Goal: Use online tool/utility: Utilize a website feature to perform a specific function

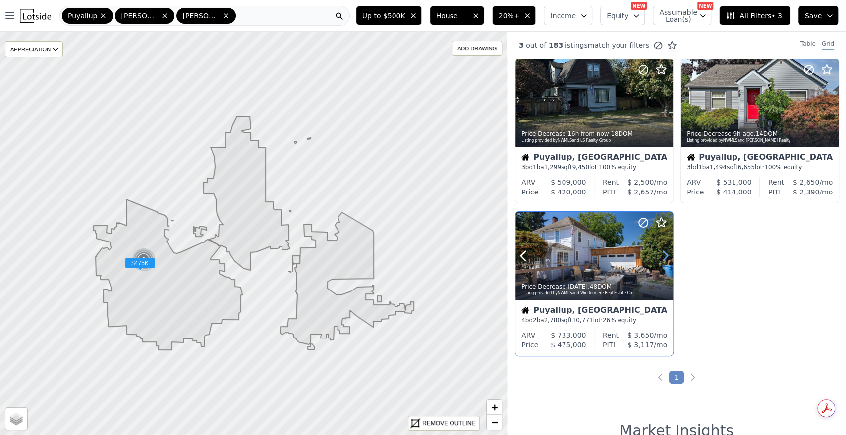
click at [663, 259] on icon at bounding box center [665, 256] width 16 height 16
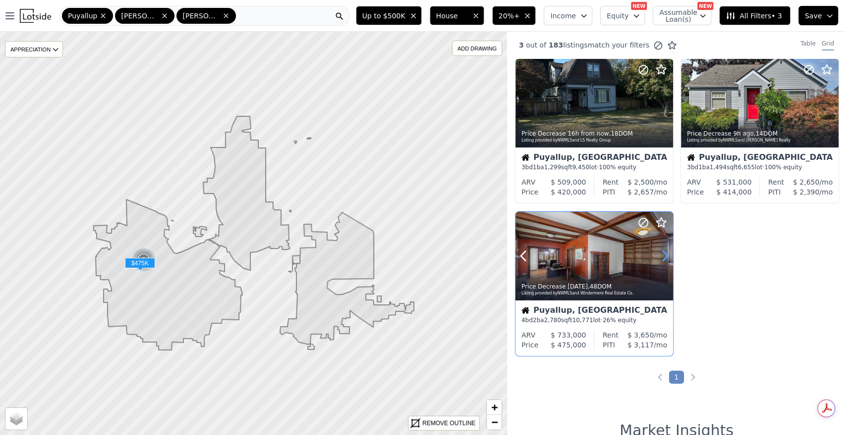
click at [663, 259] on icon at bounding box center [665, 256] width 16 height 16
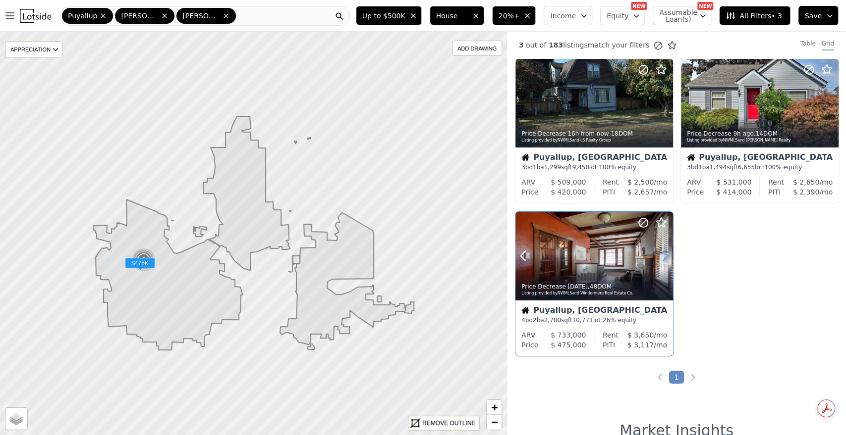
click at [663, 259] on icon at bounding box center [665, 256] width 16 height 16
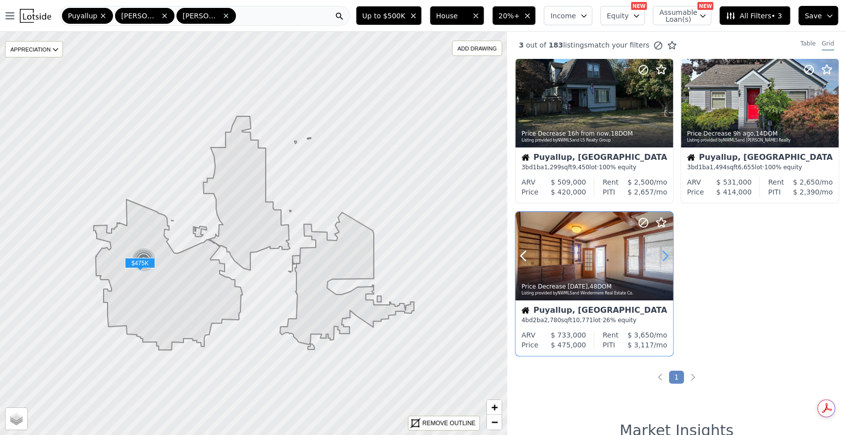
click at [663, 259] on icon at bounding box center [665, 256] width 16 height 16
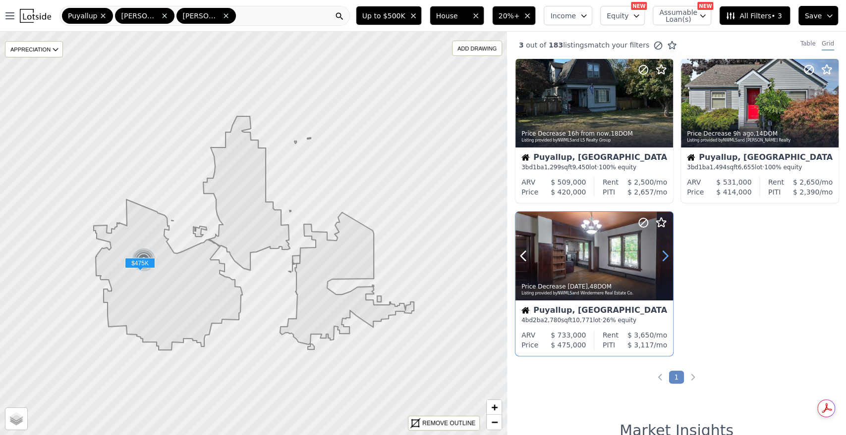
click at [663, 259] on icon at bounding box center [665, 256] width 16 height 16
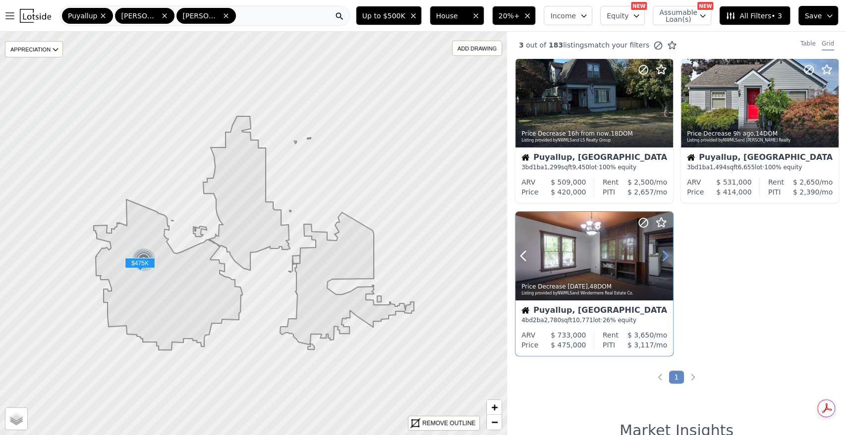
click at [663, 259] on icon at bounding box center [665, 256] width 16 height 16
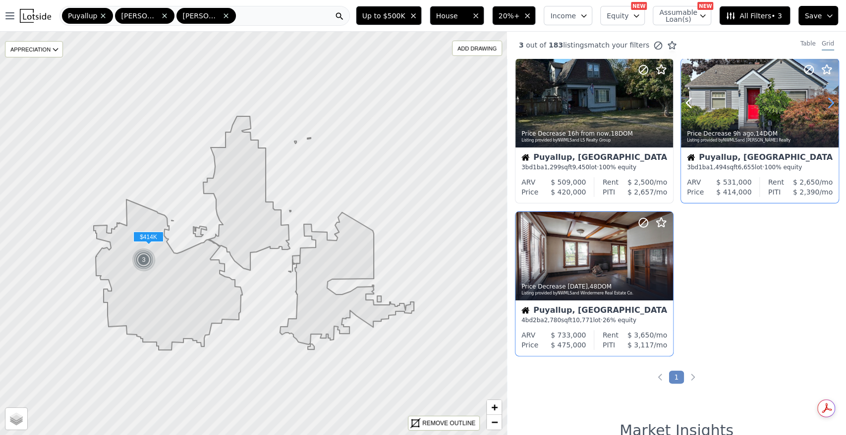
click at [828, 99] on icon at bounding box center [830, 103] width 4 height 9
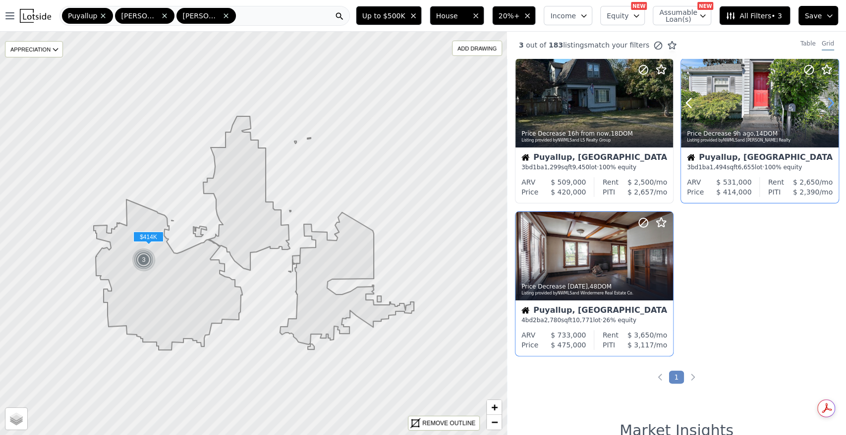
click at [828, 99] on icon at bounding box center [830, 103] width 4 height 9
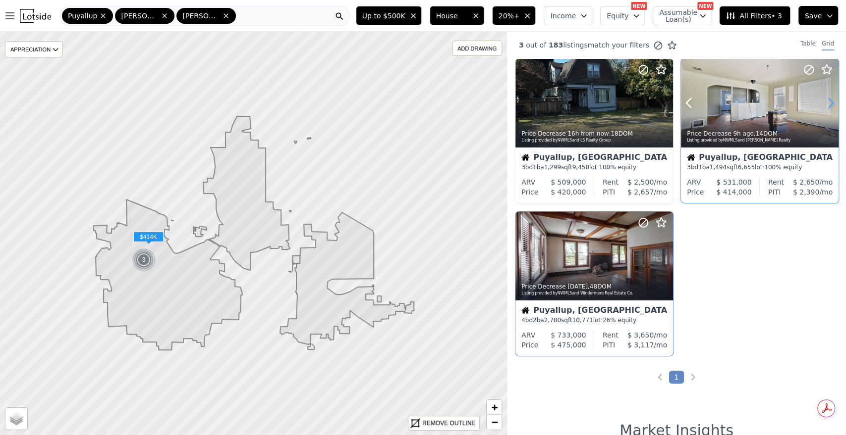
click at [828, 99] on icon at bounding box center [830, 103] width 4 height 9
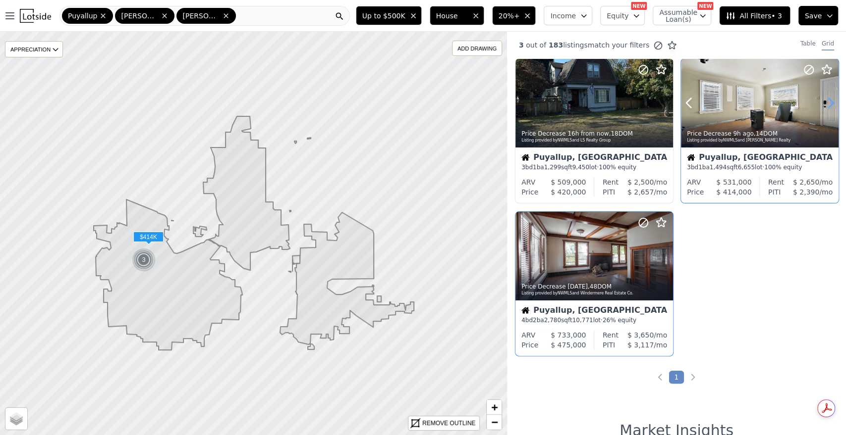
click at [828, 99] on icon at bounding box center [830, 103] width 4 height 9
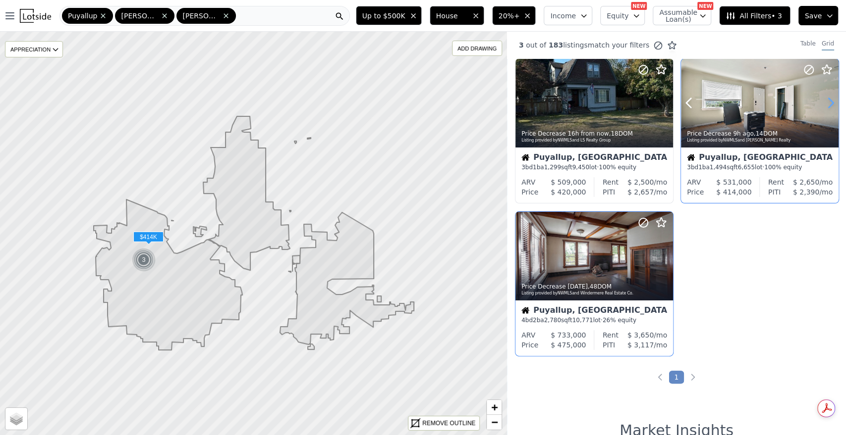
click at [828, 99] on icon at bounding box center [830, 103] width 4 height 9
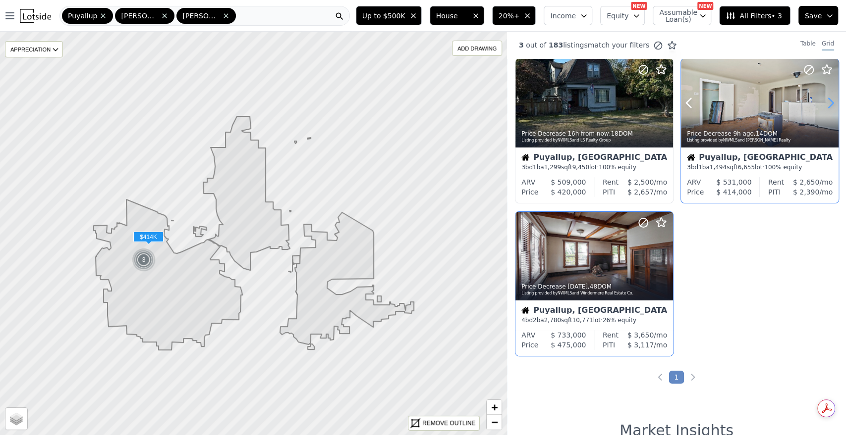
click at [828, 99] on icon at bounding box center [830, 103] width 4 height 9
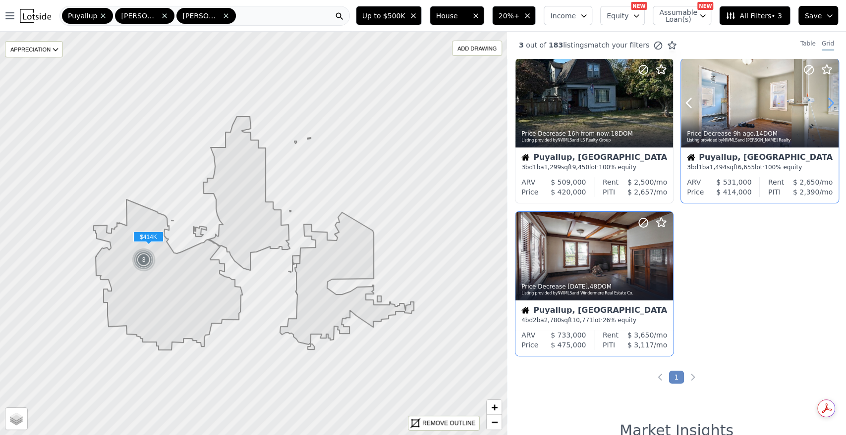
click at [828, 99] on icon at bounding box center [830, 103] width 4 height 9
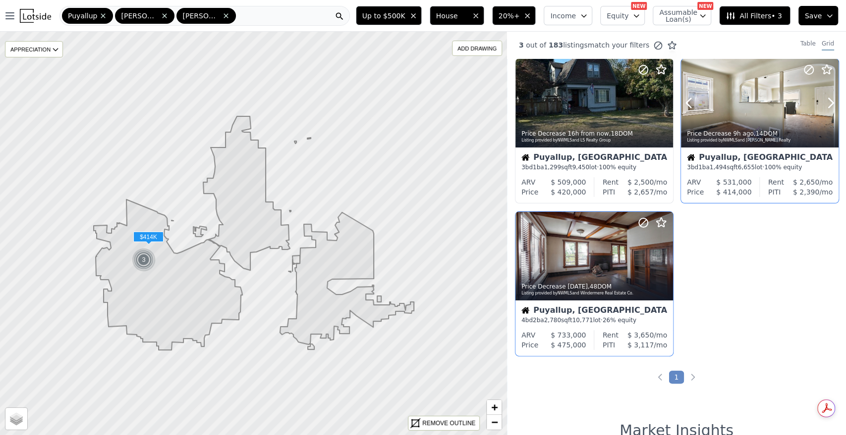
click at [793, 106] on div at bounding box center [806, 90] width 63 height 63
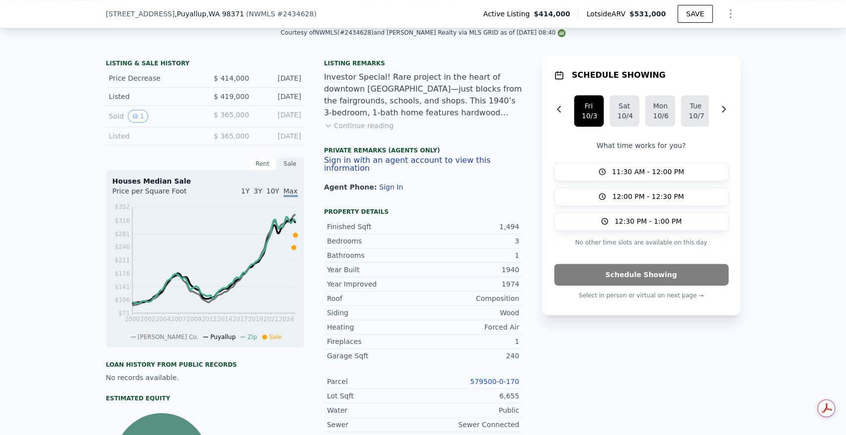
scroll to position [223, 0]
click at [484, 380] on link "579500-0-170" at bounding box center [494, 381] width 49 height 8
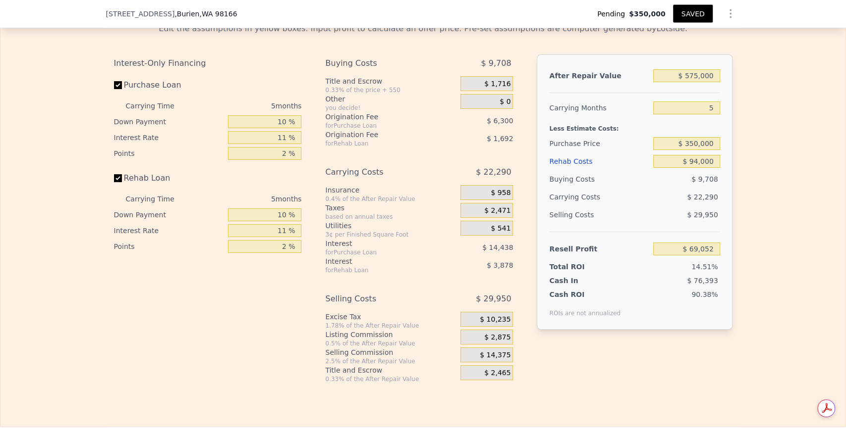
scroll to position [1513, 0]
click at [694, 149] on input "$ 350,000" at bounding box center [686, 142] width 66 height 13
type input "$ 425,000"
click at [696, 167] on input "$ 94,000" at bounding box center [686, 160] width 66 height 13
type input "-$ 10,637"
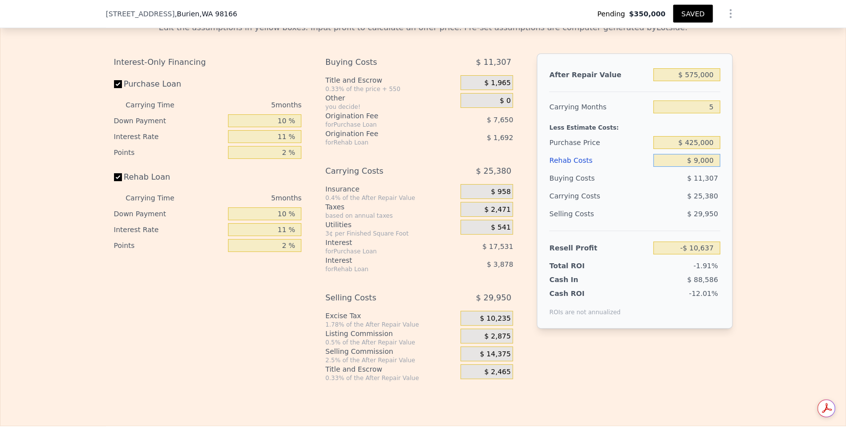
type input "$ 95,000"
type input "-$ 11,695"
type input "$ 95,000"
click at [698, 182] on span "$ 11,325" at bounding box center [702, 178] width 31 height 8
click at [114, 88] on input "Purchase Loan" at bounding box center [118, 84] width 8 height 8
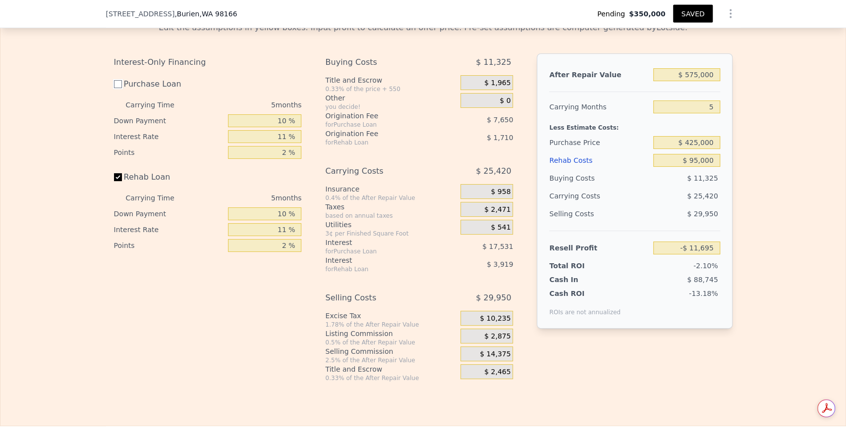
checkbox input "false"
type input "$ 13,485"
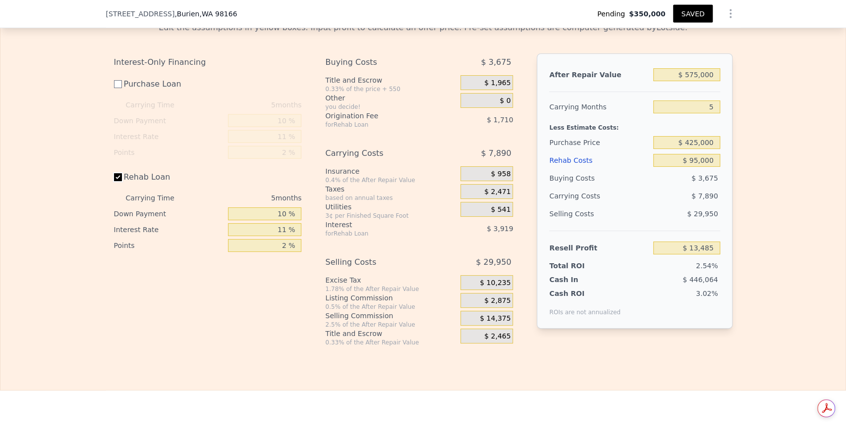
click at [114, 181] on input "Rehab Loan" at bounding box center [118, 177] width 8 height 8
checkbox input "false"
type input "$ 19,115"
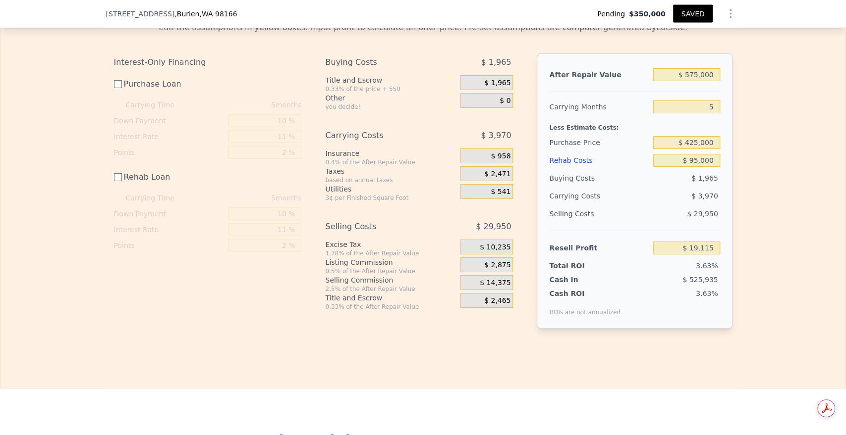
click at [494, 270] on span "$ 2,875" at bounding box center [497, 265] width 26 height 9
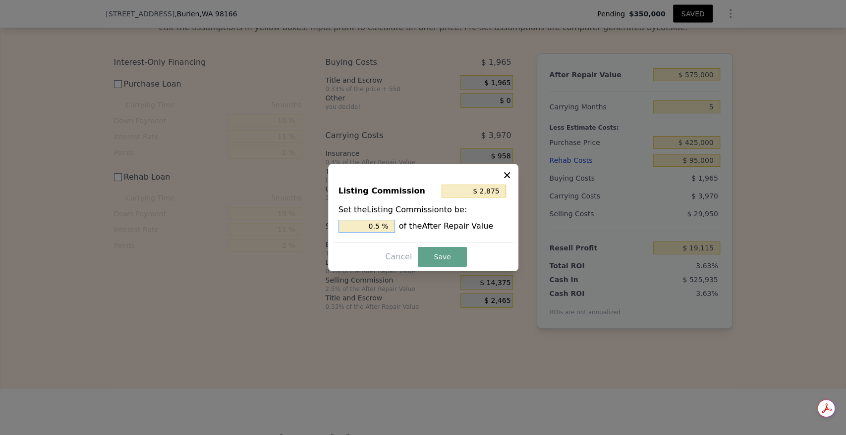
click at [380, 230] on input "0.5 %" at bounding box center [366, 226] width 56 height 13
type input "$ 0"
type input "0 %"
click at [454, 257] on button "Save" at bounding box center [442, 257] width 49 height 20
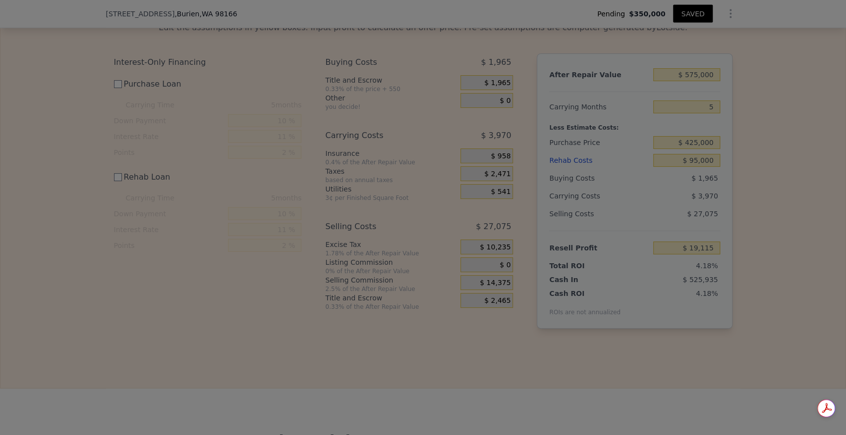
type input "$ 21,990"
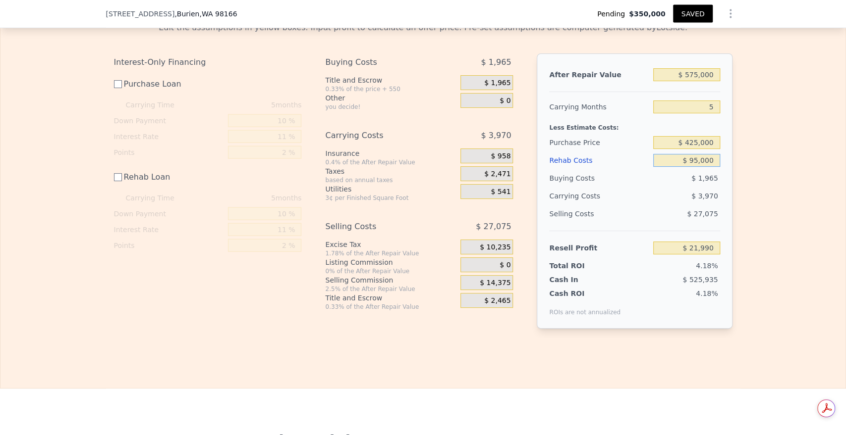
click at [694, 167] on input "$ 95,000" at bounding box center [686, 160] width 66 height 13
type input "$ 000"
type input "$ 116,990"
type input "$ 80,000"
type input "$ 36,990"
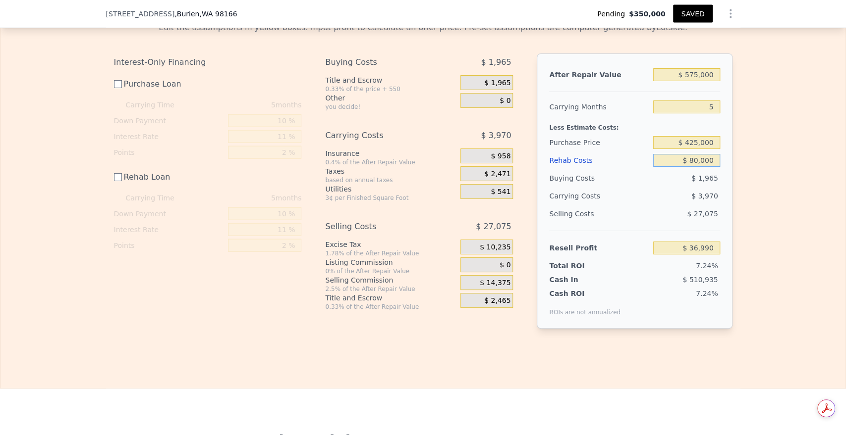
type input "$ 80,000"
click at [700, 255] on input "$ 36,990" at bounding box center [686, 248] width 66 height 13
click at [694, 149] on input "$ 425,000" at bounding box center [686, 142] width 66 height 13
type input "$ 415,000"
click at [698, 167] on input "$ 80,000" at bounding box center [686, 160] width 66 height 13
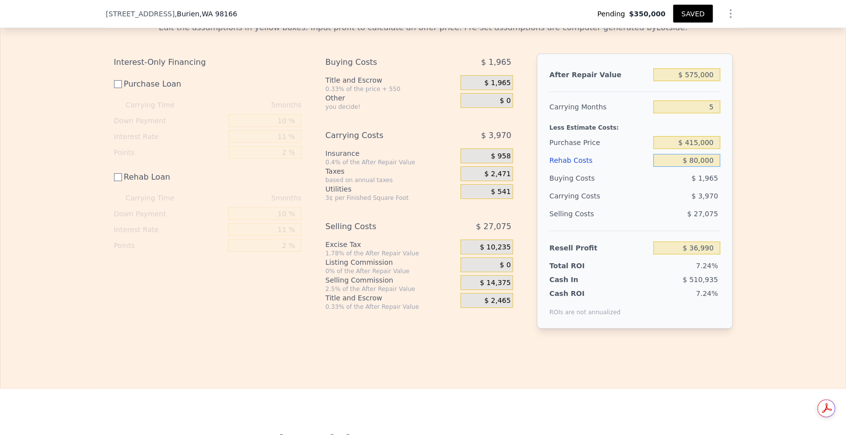
type input "$ 47,023"
click at [694, 81] on input "$ 575,000" at bounding box center [686, 74] width 66 height 13
type input "$ 5,000"
type input "-$ 495,733"
type input "$ 60,000"
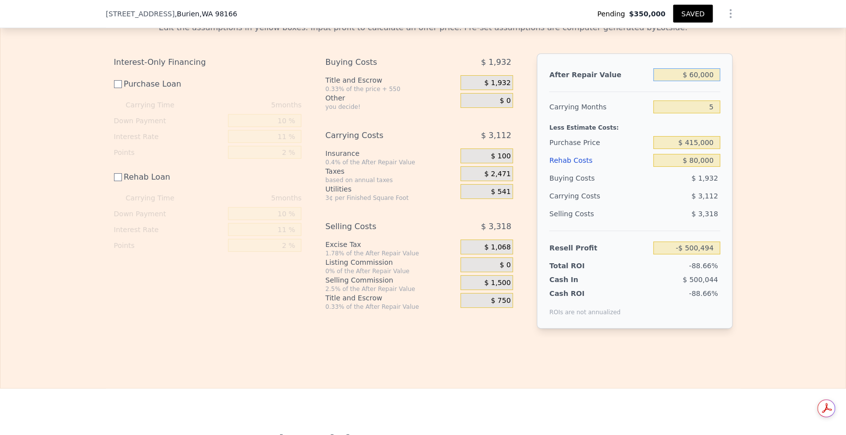
type input "-$ 443,362"
type input "$ 600,000"
type input "$ 70,828"
click at [703, 113] on input "5" at bounding box center [686, 107] width 66 height 13
click at [695, 81] on input "$ 600,000" at bounding box center [686, 74] width 66 height 13
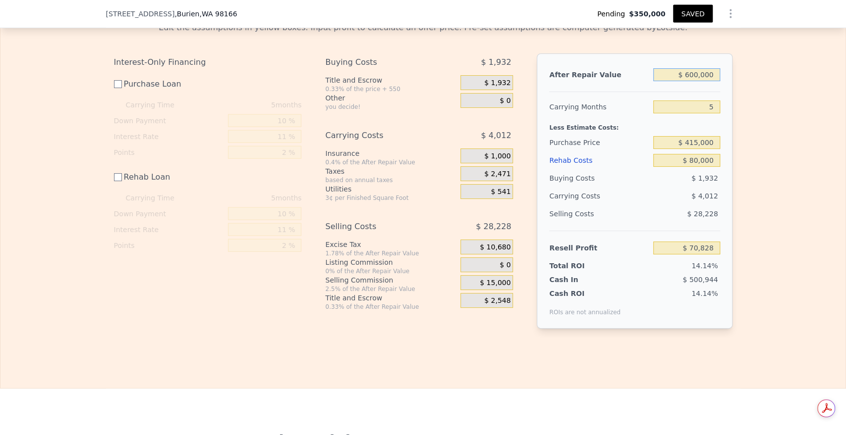
type input "$ 60,000"
type input "-$ 443,362"
type input "$ 6,000"
type input "-$ 494,781"
type input "$ 000"
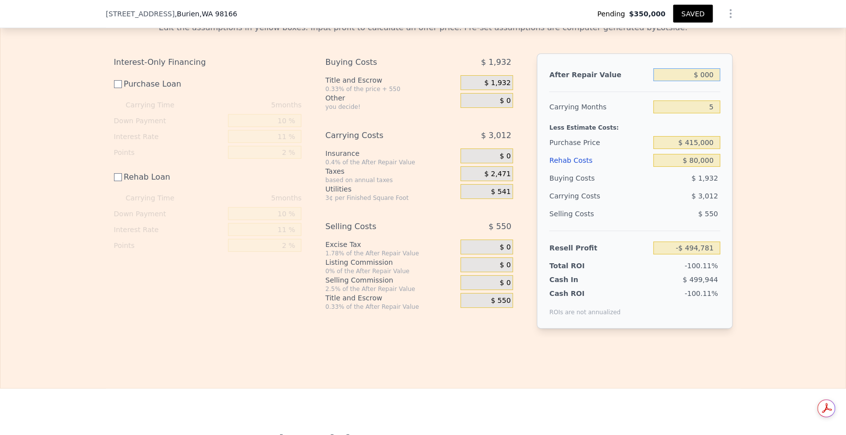
type input "-$ 500,494"
type input "$ 5,000"
type input "-$ 495,733"
type input "$ 58,000"
type input "-$ 445,266"
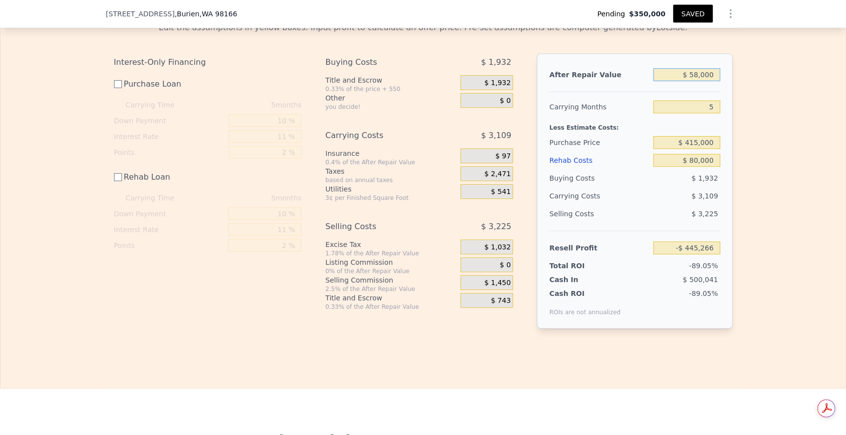
type input "$ 585,000"
type input "$ 56,545"
type input "$ 585,000"
click at [702, 149] on input "$ 415,000" at bounding box center [686, 142] width 66 height 13
click at [694, 149] on input "$ 415,000" at bounding box center [686, 142] width 66 height 13
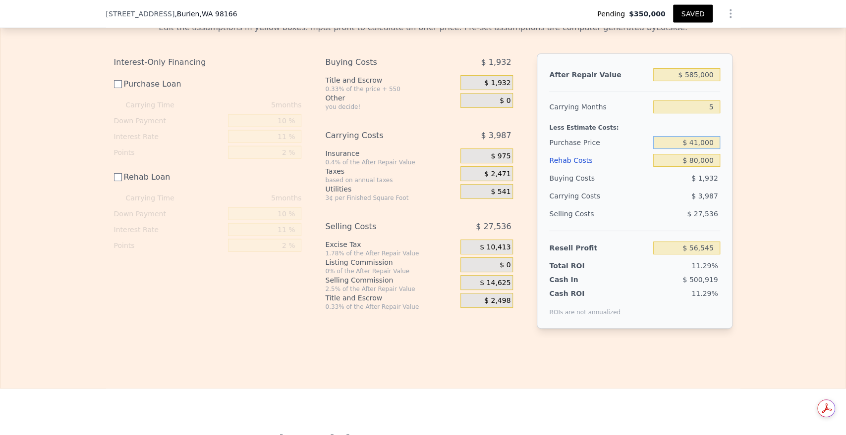
type input "$ 415,000"
click at [690, 167] on input "$ 80,000" at bounding box center [686, 160] width 66 height 13
click at [694, 167] on input "$ 80,000" at bounding box center [686, 160] width 66 height 13
type input "$ 85,000"
type input "$ 51,545"
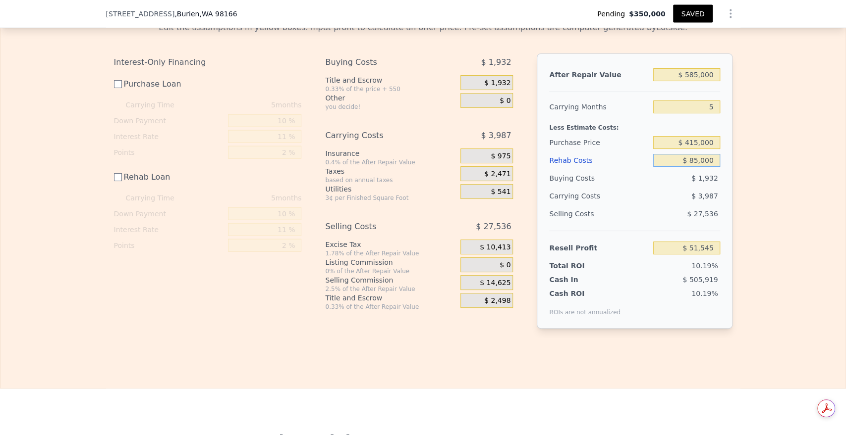
type input "$ 85,000"
click at [702, 149] on input "$ 415,000" at bounding box center [686, 142] width 66 height 13
click at [114, 88] on input "Purchase Loan" at bounding box center [118, 84] width 8 height 8
checkbox input "true"
type input "$ 26,955"
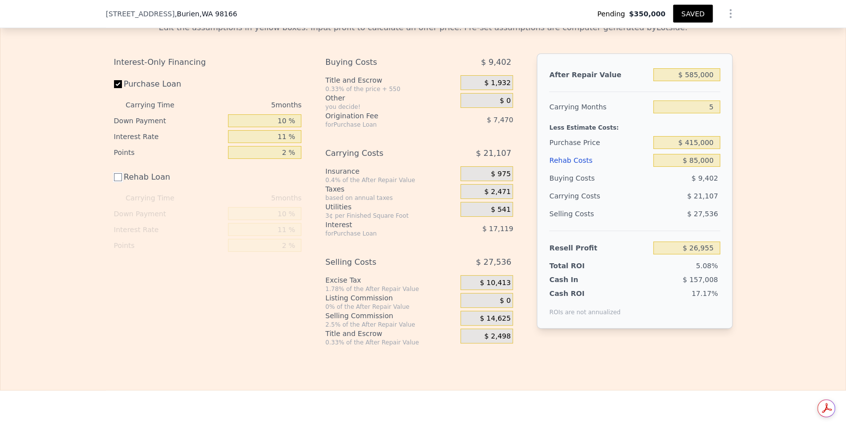
click at [114, 181] on input "Rehab Loan" at bounding box center [118, 177] width 8 height 8
checkbox input "true"
type input "$ 21,920"
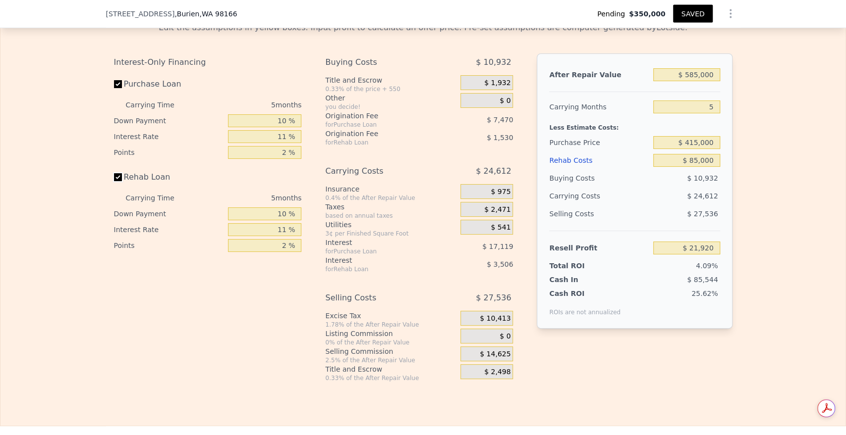
scroll to position [0, 3]
type input "$ 575,000"
type input "$ 94,000"
type input "$ 69,052"
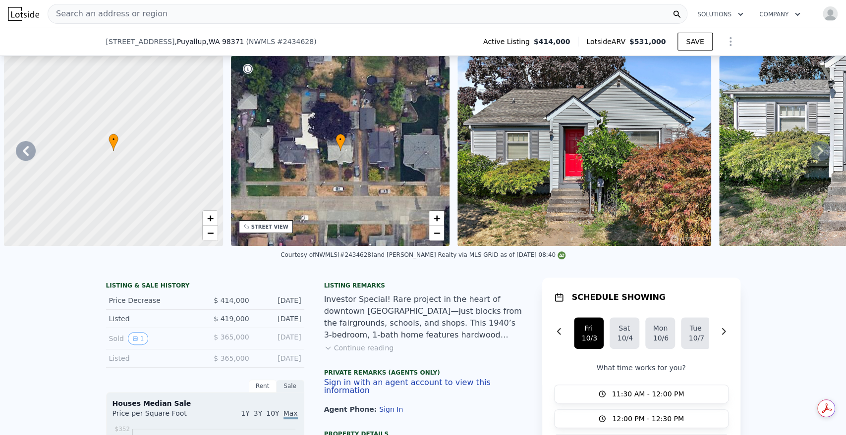
scroll to position [0, 9809]
